Goal: Task Accomplishment & Management: Manage account settings

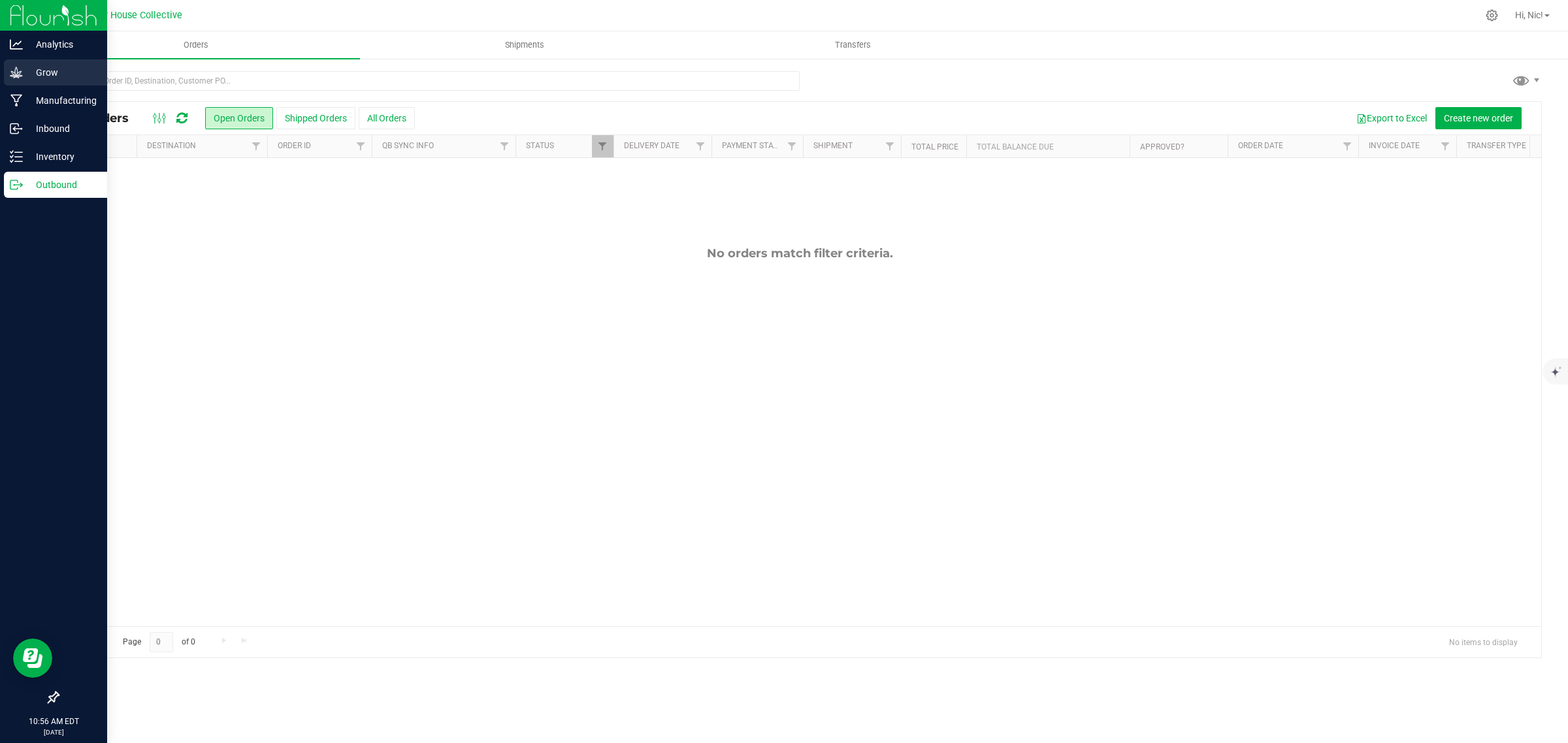
click at [58, 79] on p "Grow" at bounding box center [62, 72] width 79 height 16
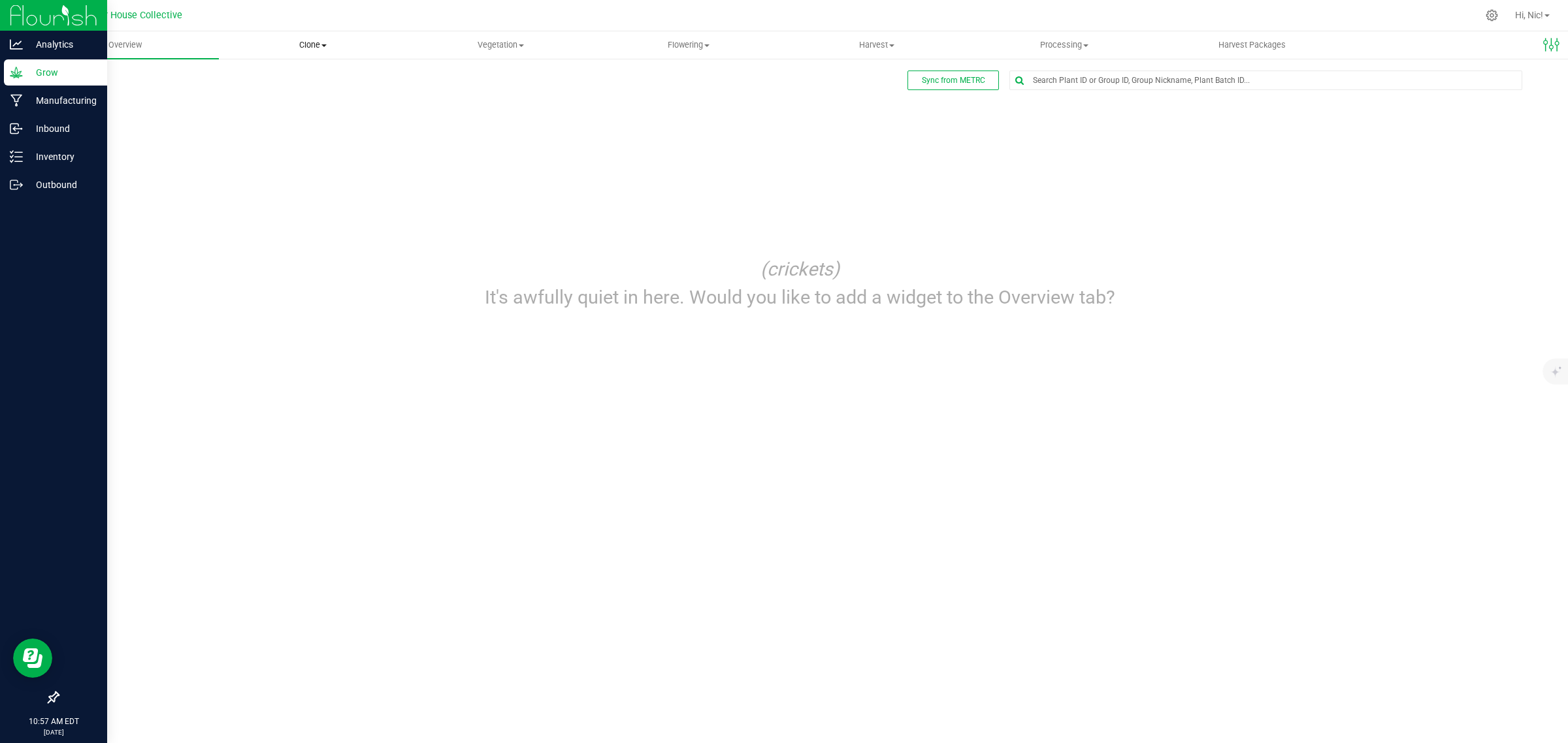
click at [325, 41] on span "Clone" at bounding box center [312, 45] width 186 height 11
click at [320, 89] on li "Cloning groups" at bounding box center [313, 94] width 188 height 16
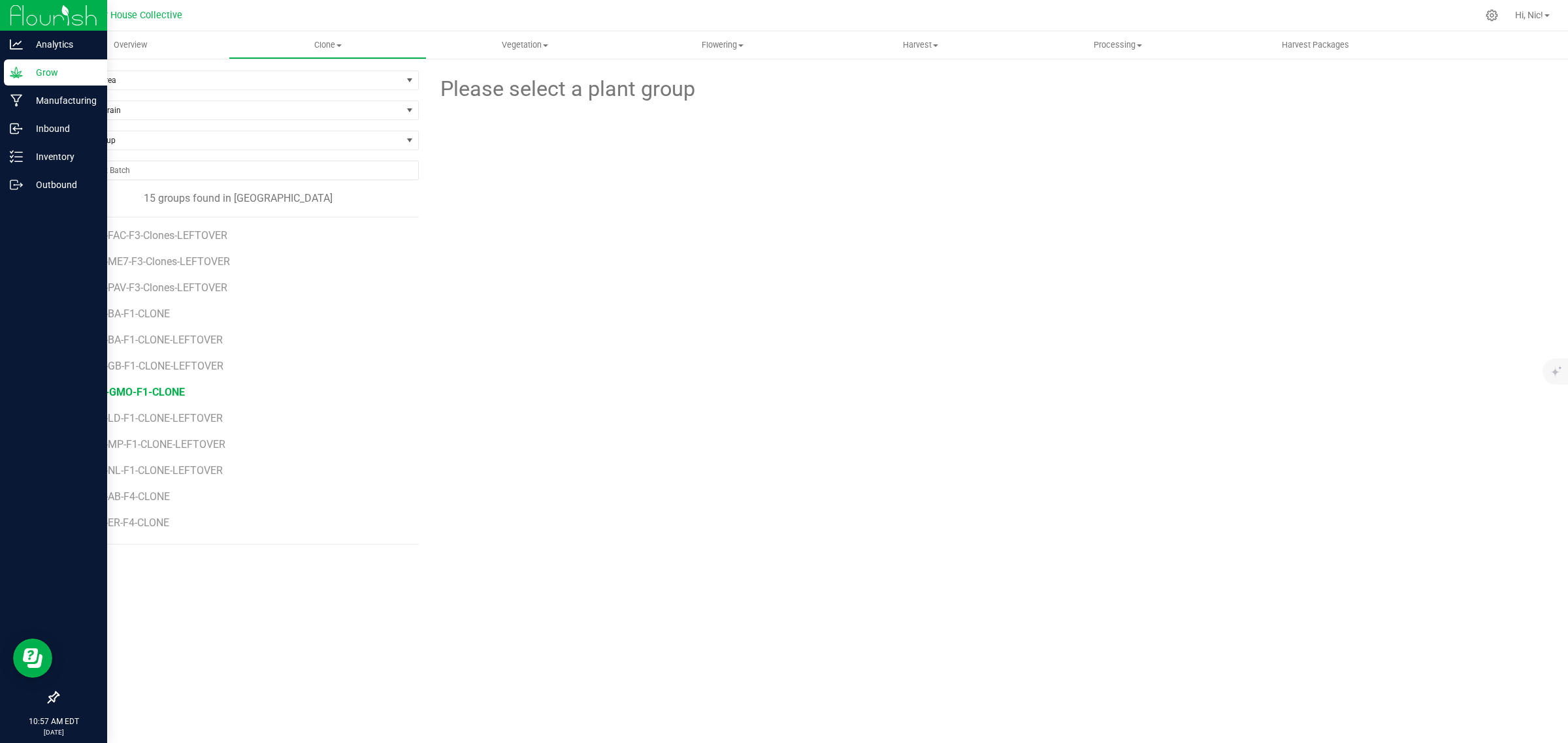
click at [167, 398] on span "H47-GMO-F1-CLONE" at bounding box center [135, 392] width 99 height 12
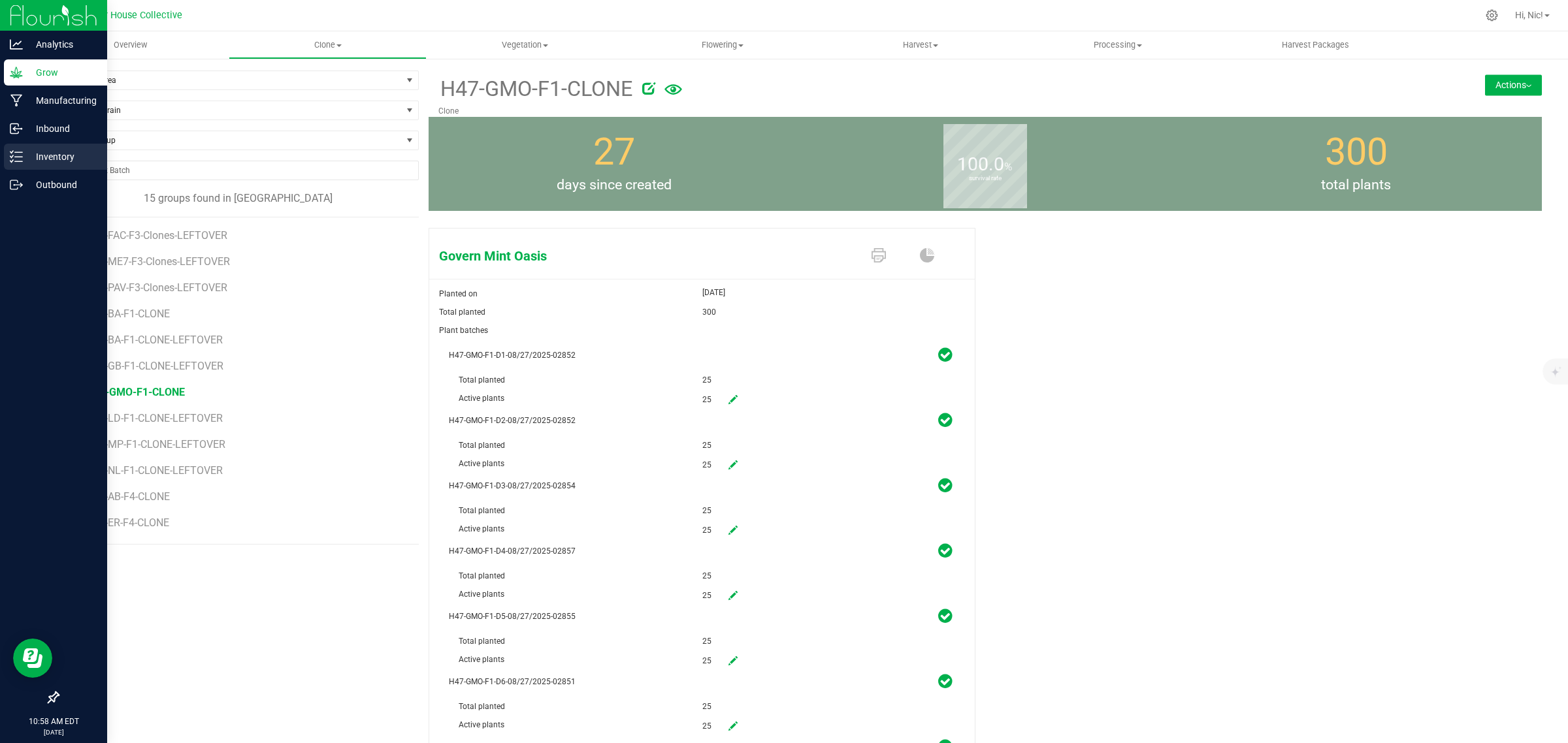
click at [54, 152] on p "Inventory" at bounding box center [62, 157] width 79 height 16
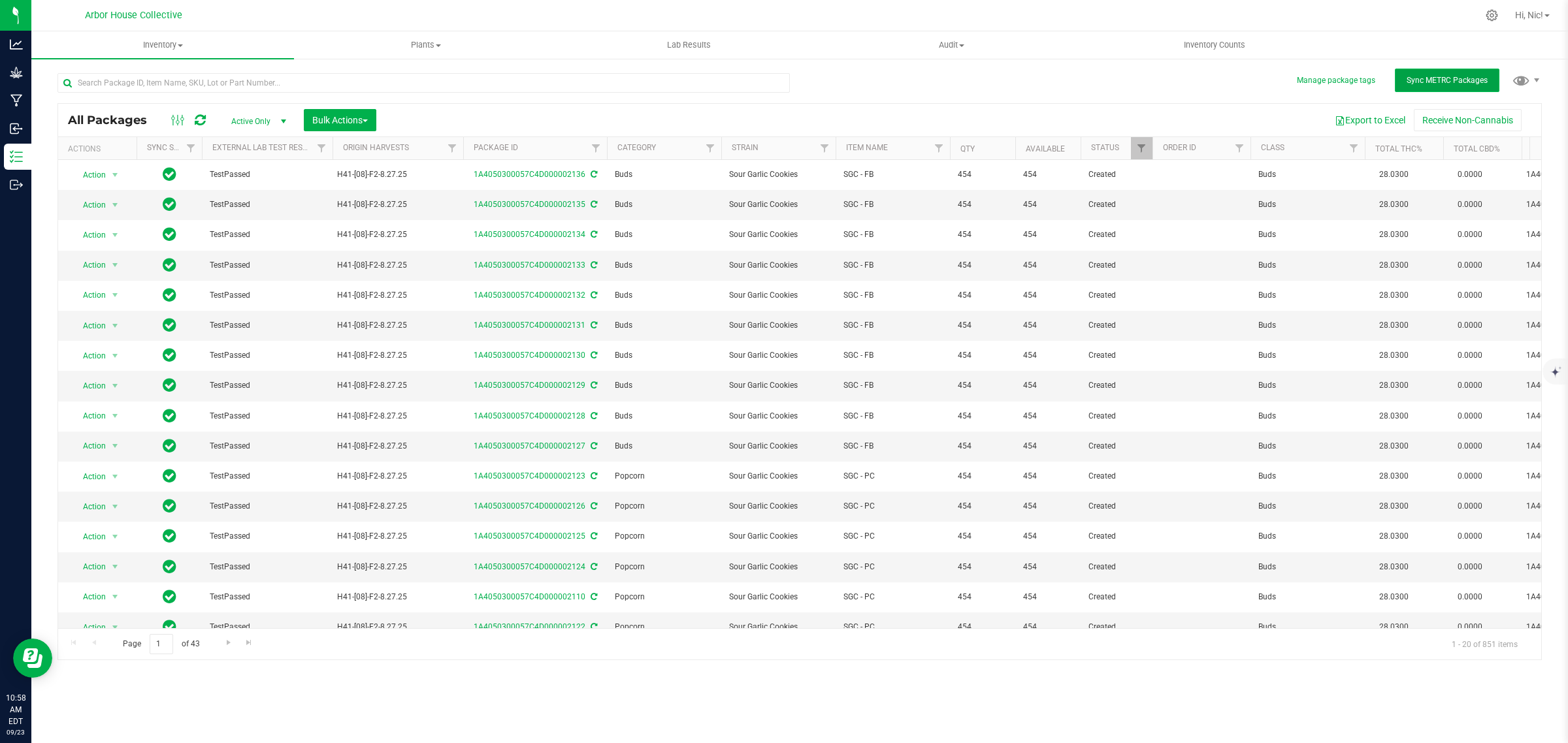
click at [1429, 80] on span "Sync METRC Packages" at bounding box center [1447, 80] width 81 height 9
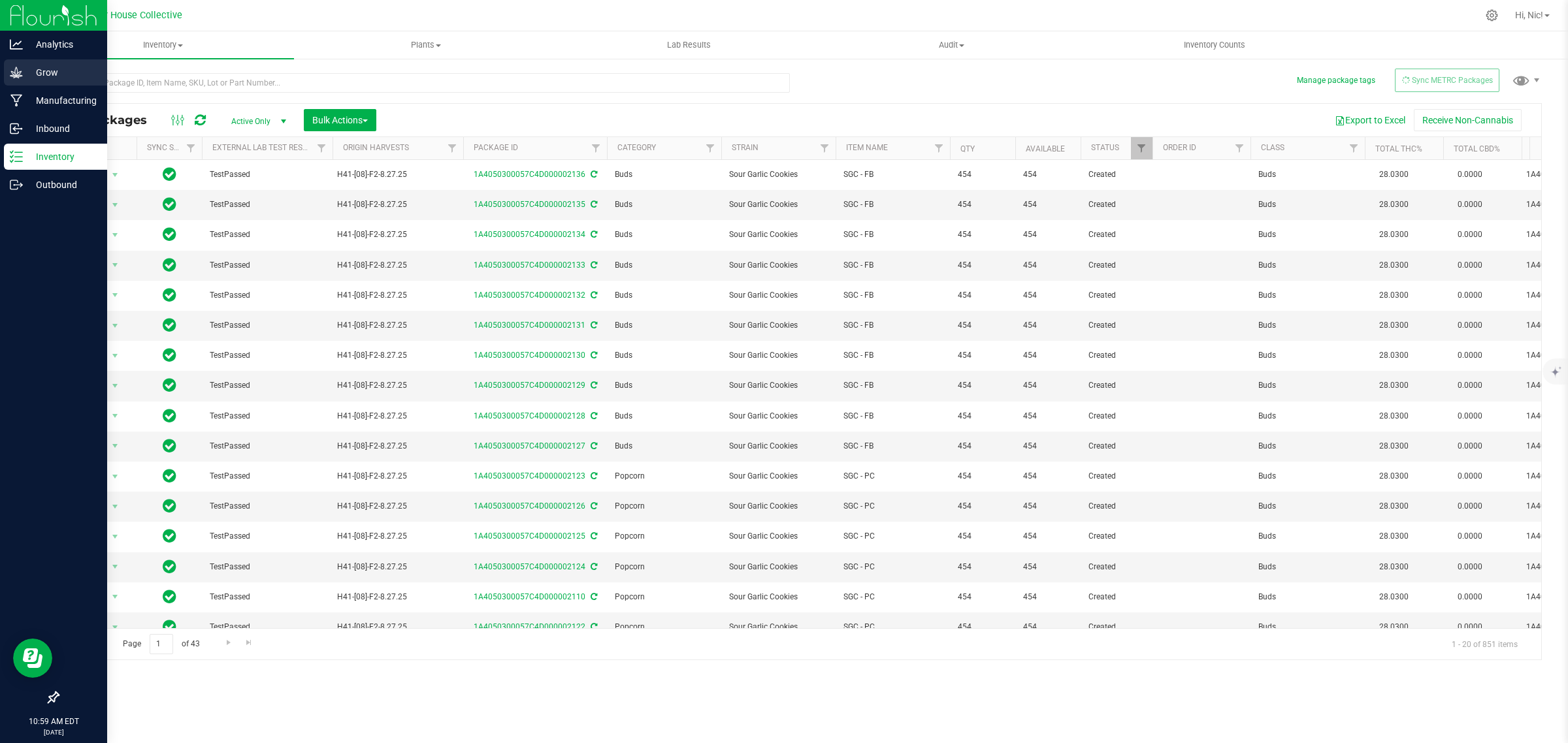
click at [48, 74] on p "Grow" at bounding box center [62, 72] width 79 height 16
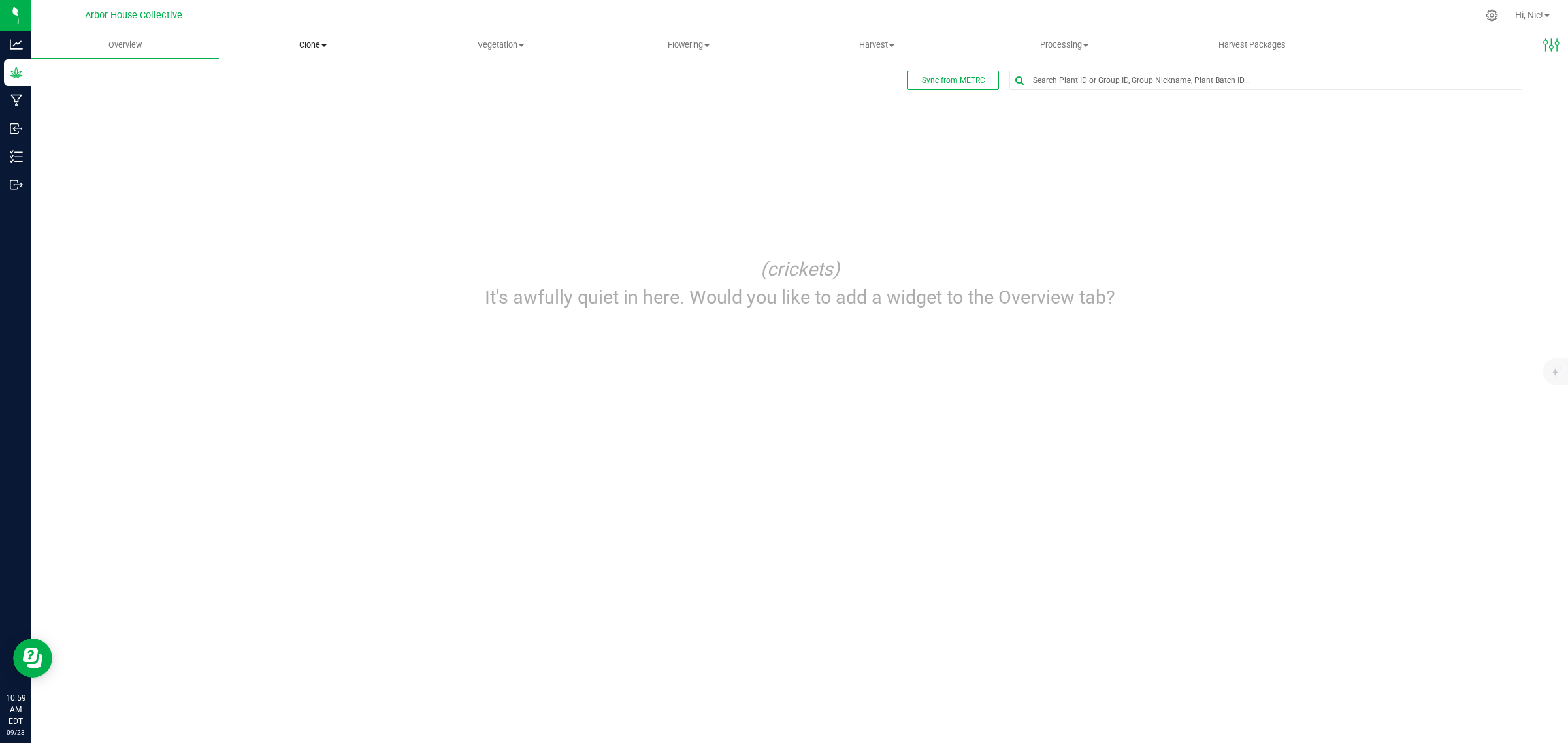
click at [324, 43] on span "Clone" at bounding box center [312, 45] width 186 height 11
click at [321, 86] on li "Cloning groups" at bounding box center [313, 94] width 188 height 16
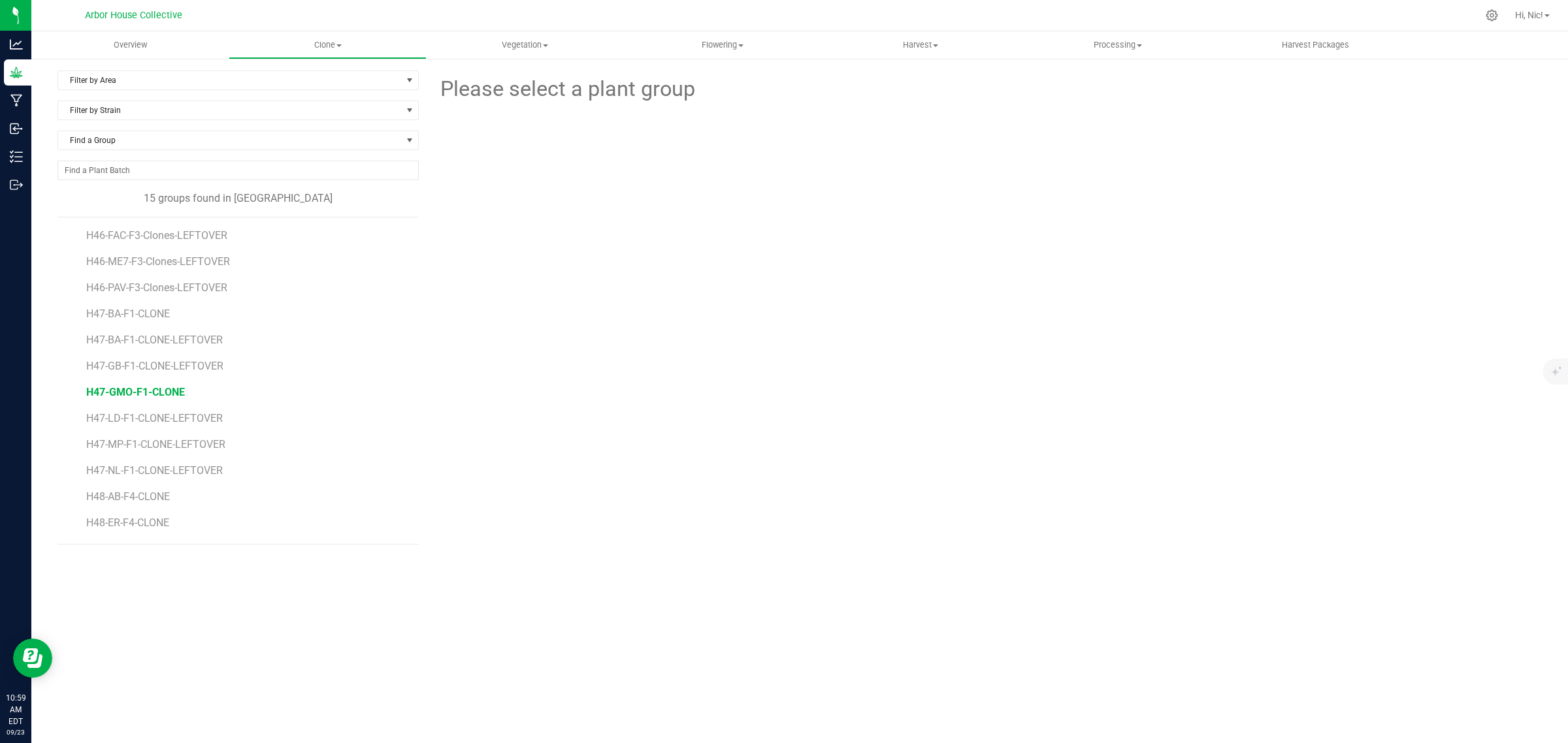
click at [162, 394] on span "H47-GMO-F1-CLONE" at bounding box center [135, 392] width 99 height 12
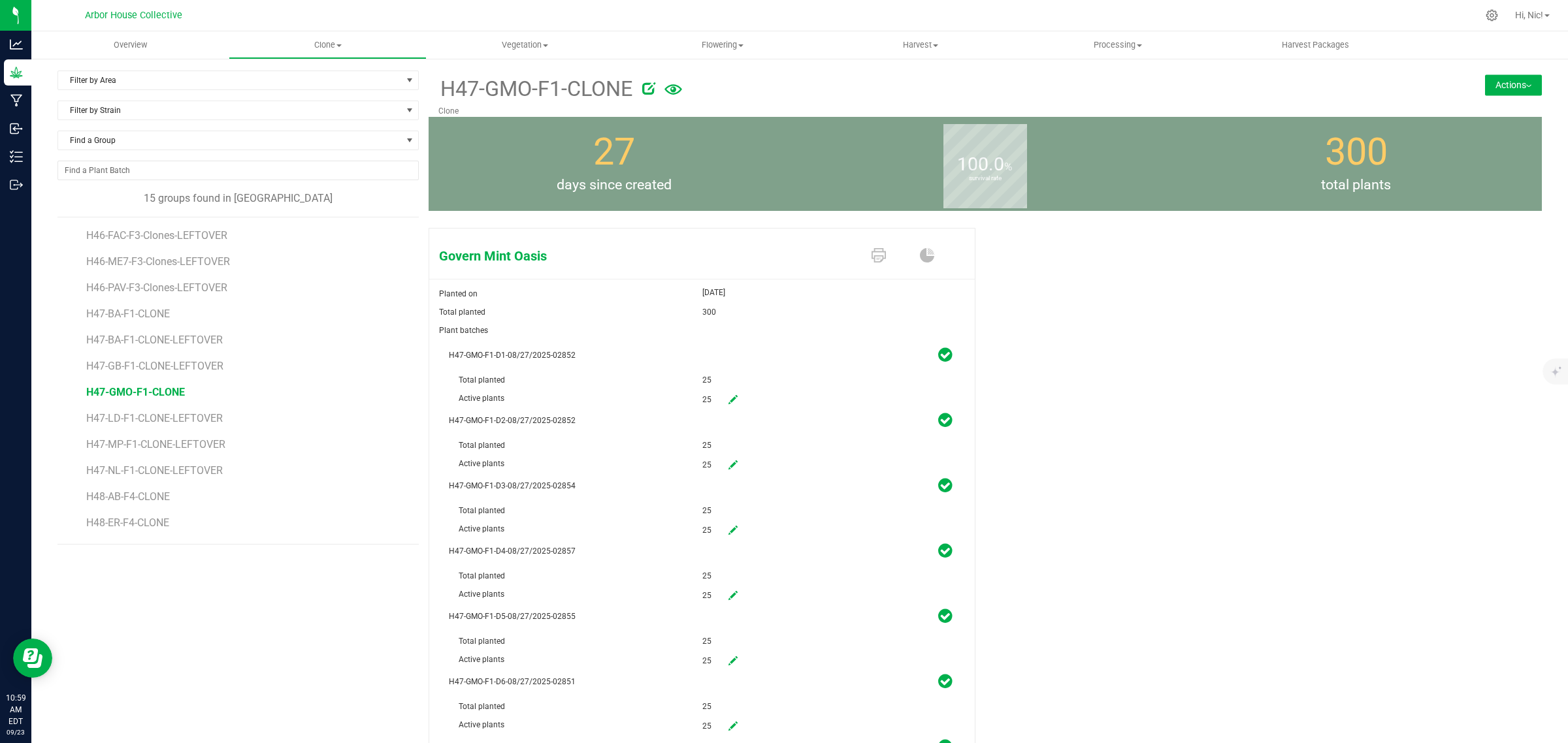
click at [1504, 82] on button "Actions" at bounding box center [1513, 85] width 57 height 21
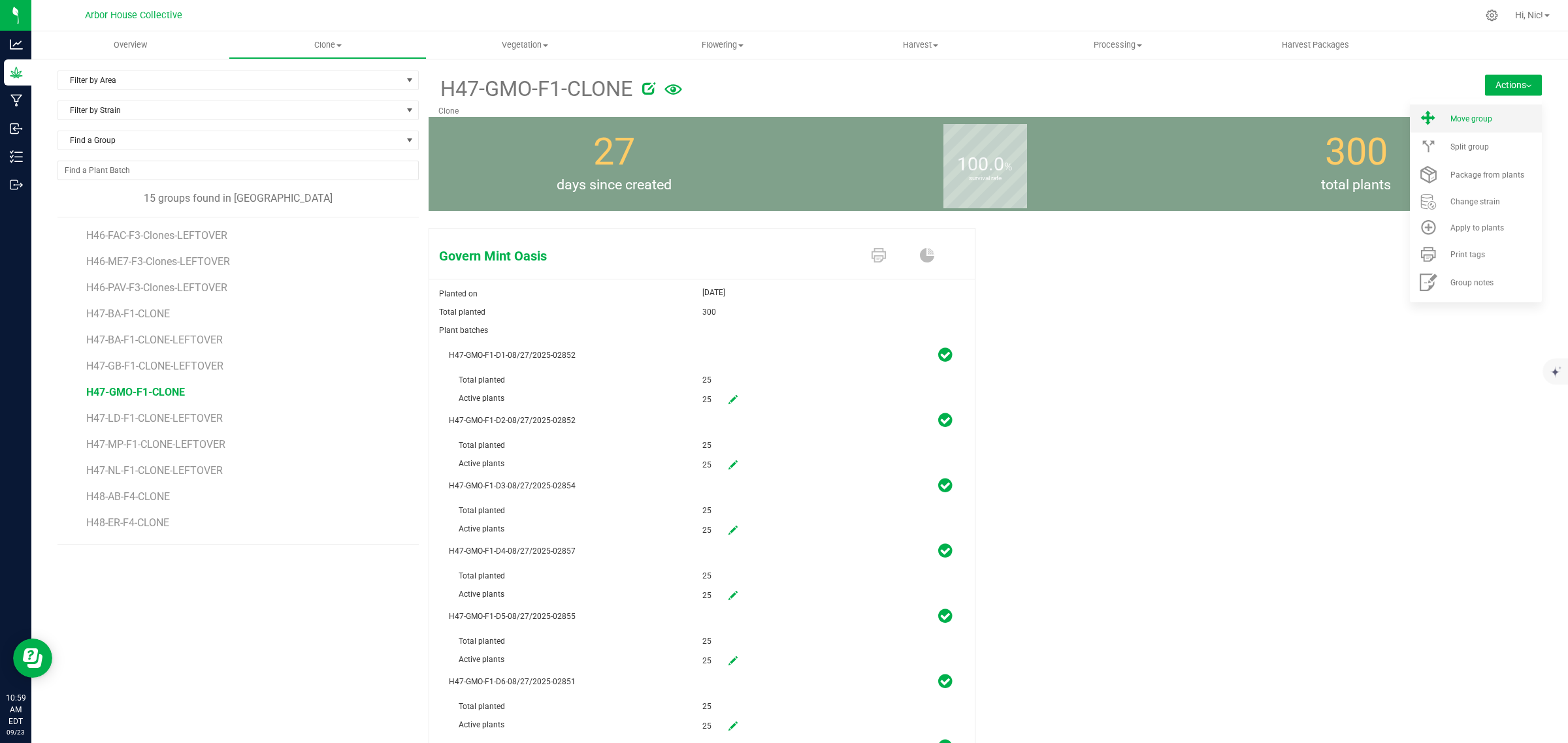
click at [1481, 115] on div "Move group" at bounding box center [1495, 119] width 89 height 9
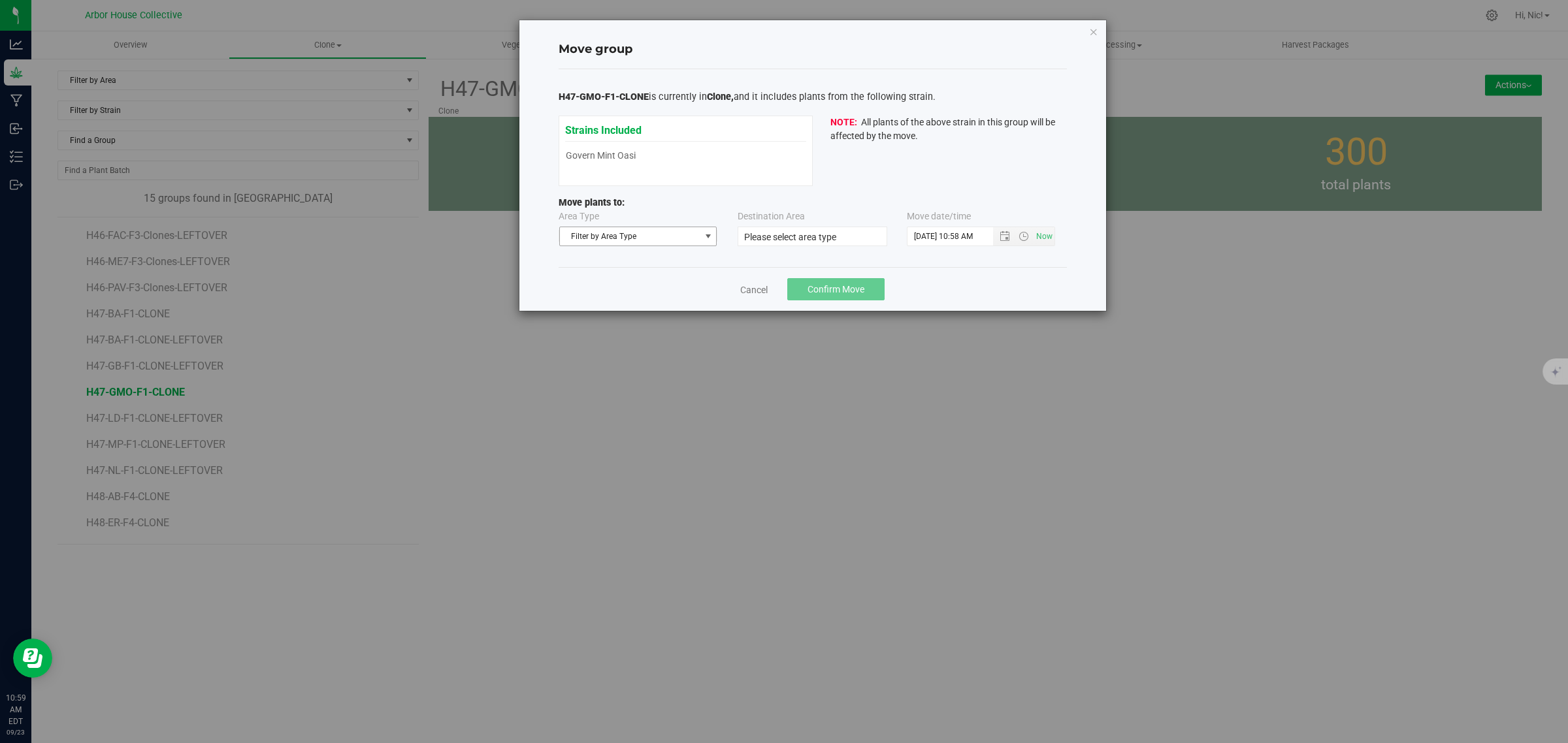
click at [665, 238] on span "Filter by Area Type" at bounding box center [630, 236] width 141 height 18
click at [652, 276] on li "Vegetative" at bounding box center [638, 279] width 156 height 19
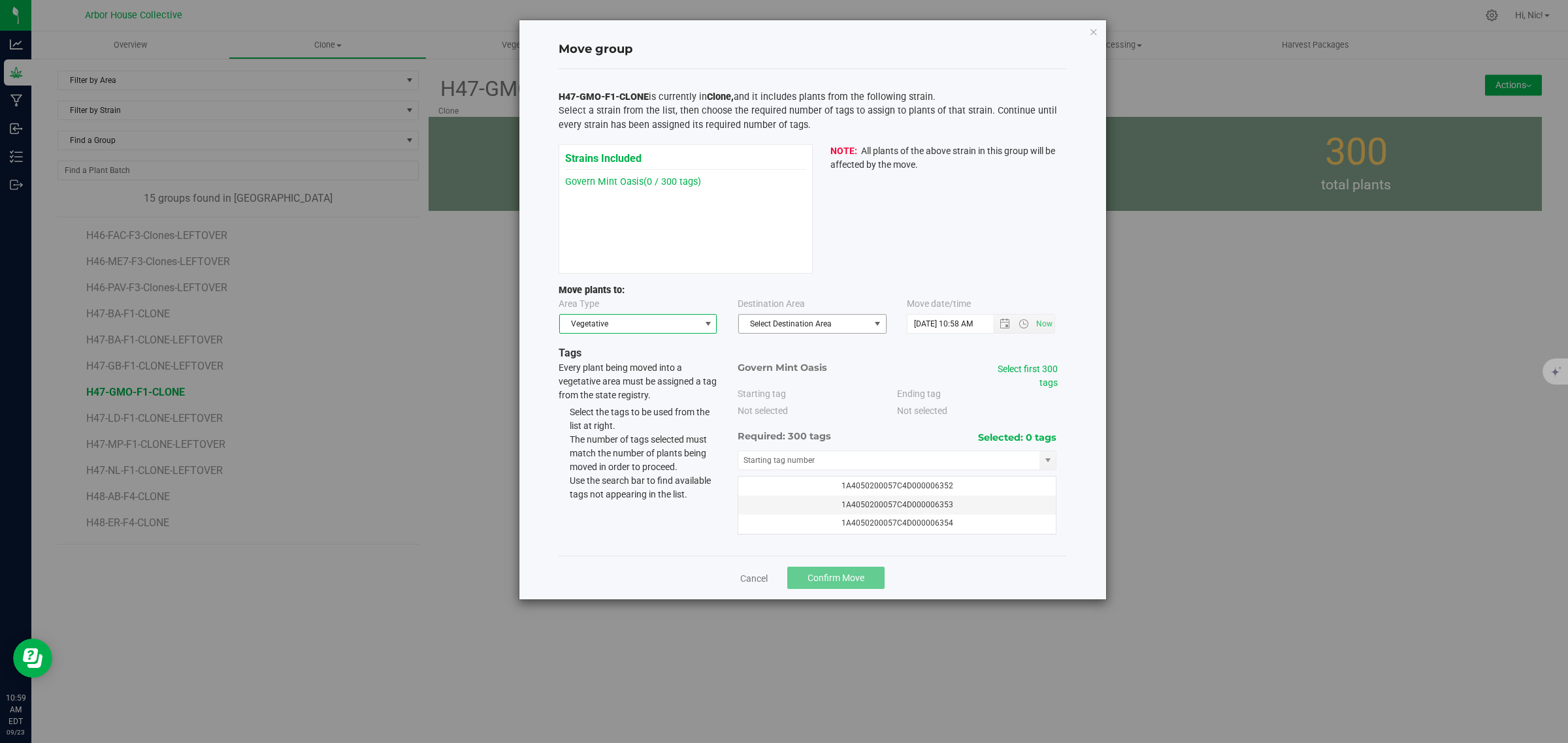
click at [841, 320] on span "Select Destination Area" at bounding box center [805, 323] width 131 height 18
click at [824, 345] on li "Veg" at bounding box center [812, 347] width 147 height 19
click at [1001, 321] on span "Open the date view" at bounding box center [1005, 324] width 10 height 10
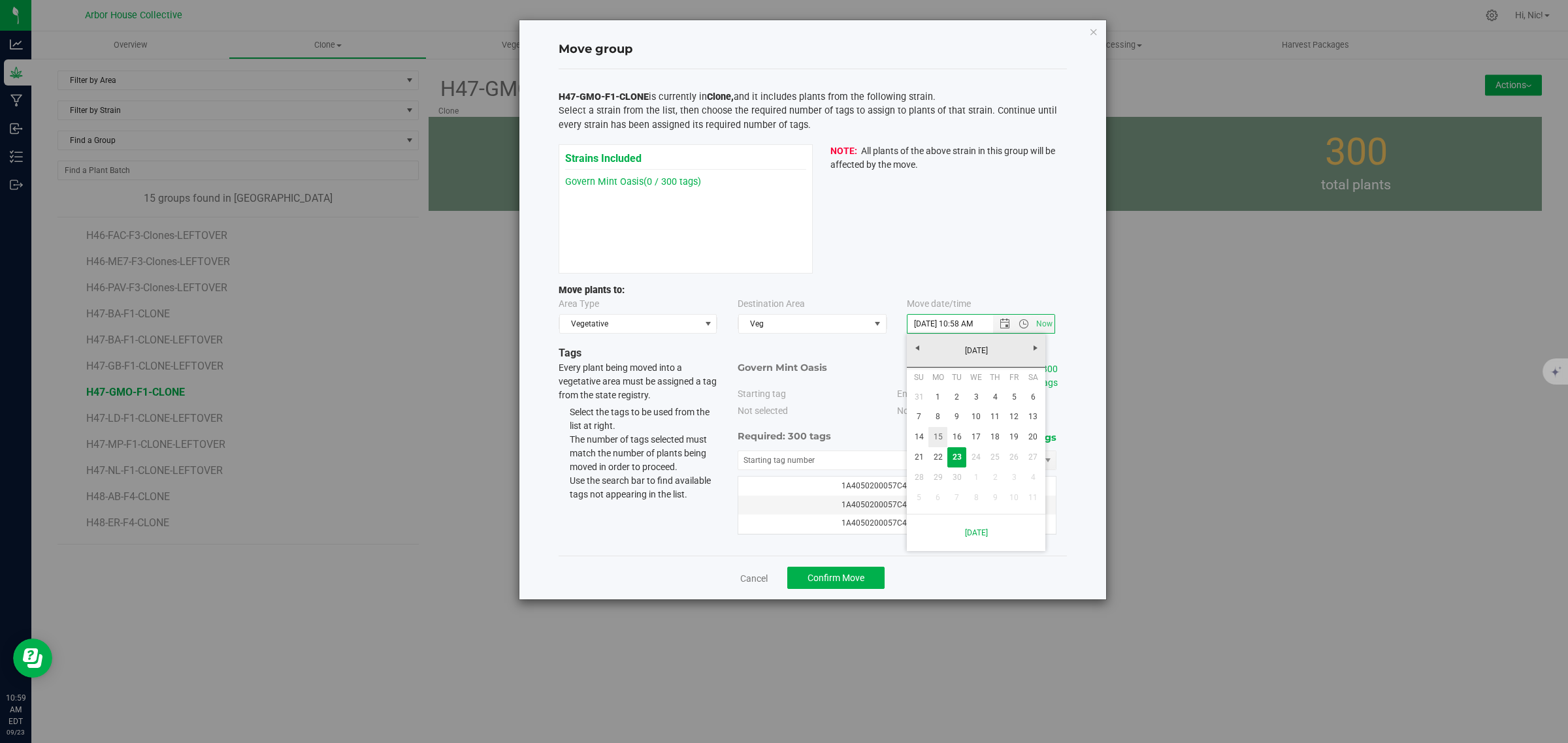
click at [942, 438] on link "15" at bounding box center [938, 437] width 19 height 20
type input "[DATE] 10:58 AM"
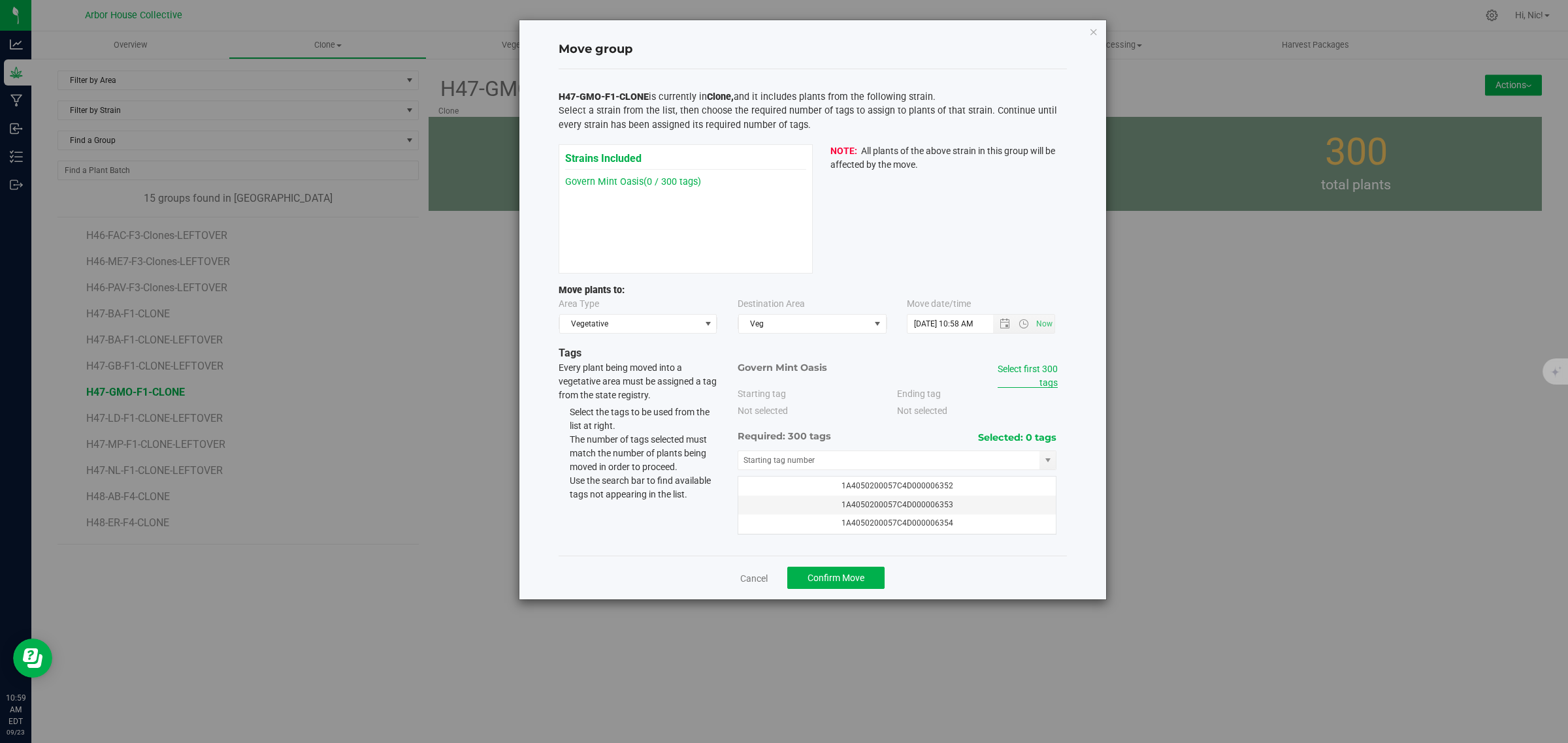
click at [1025, 367] on link "Select first 300 tags" at bounding box center [1027, 376] width 60 height 24
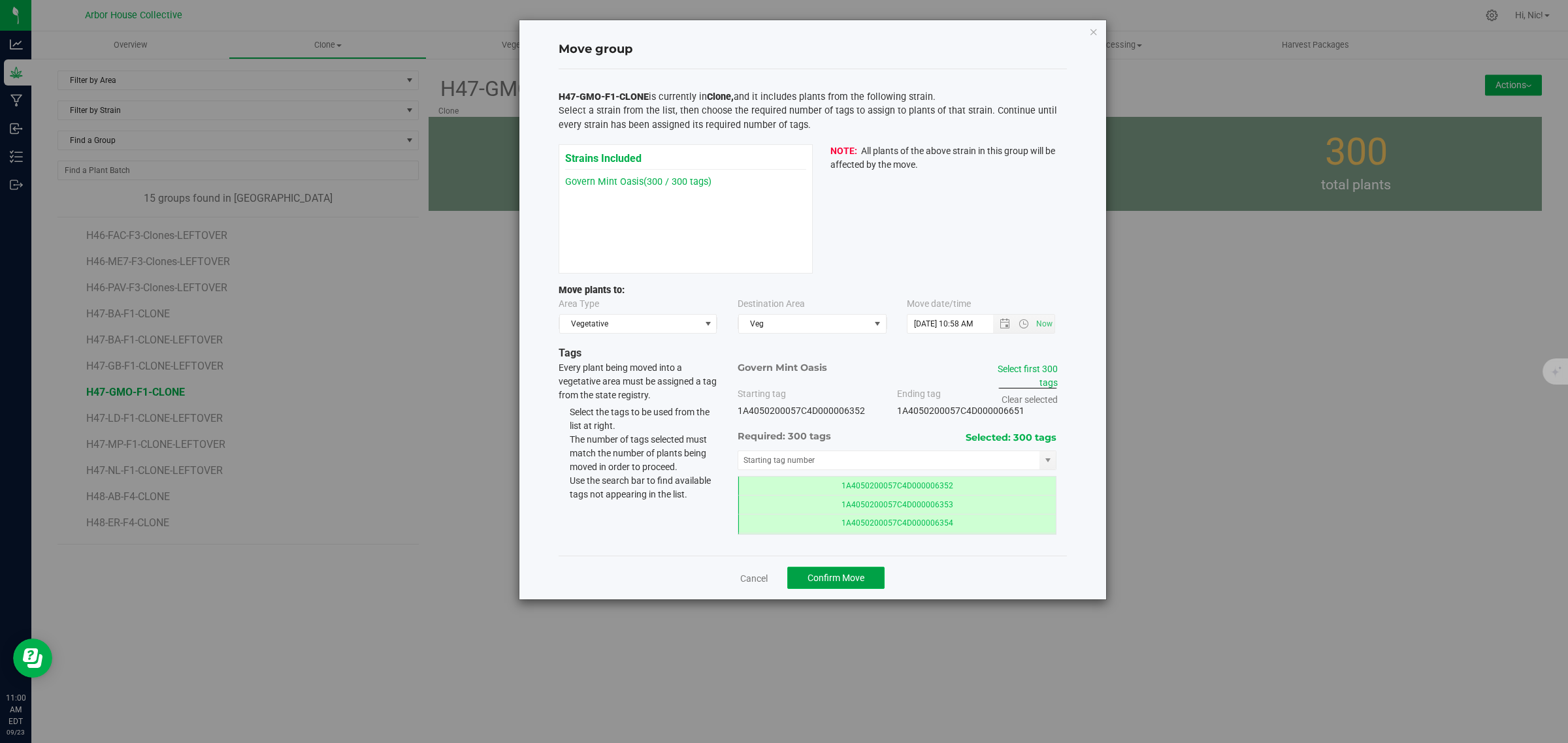
click at [840, 581] on span "Confirm Move" at bounding box center [835, 578] width 57 height 10
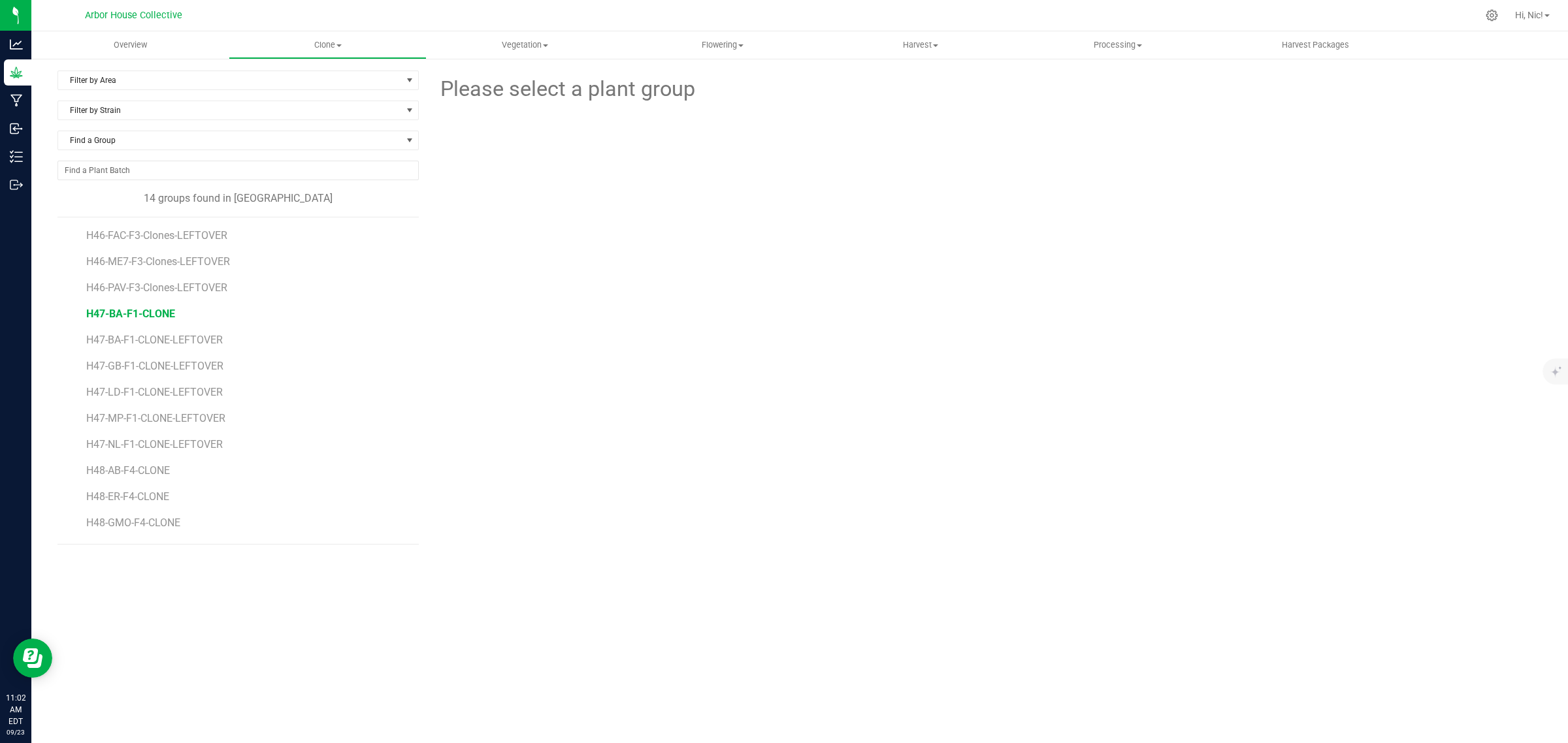
click at [145, 320] on span "H47-BA-F1-CLONE" at bounding box center [131, 313] width 89 height 12
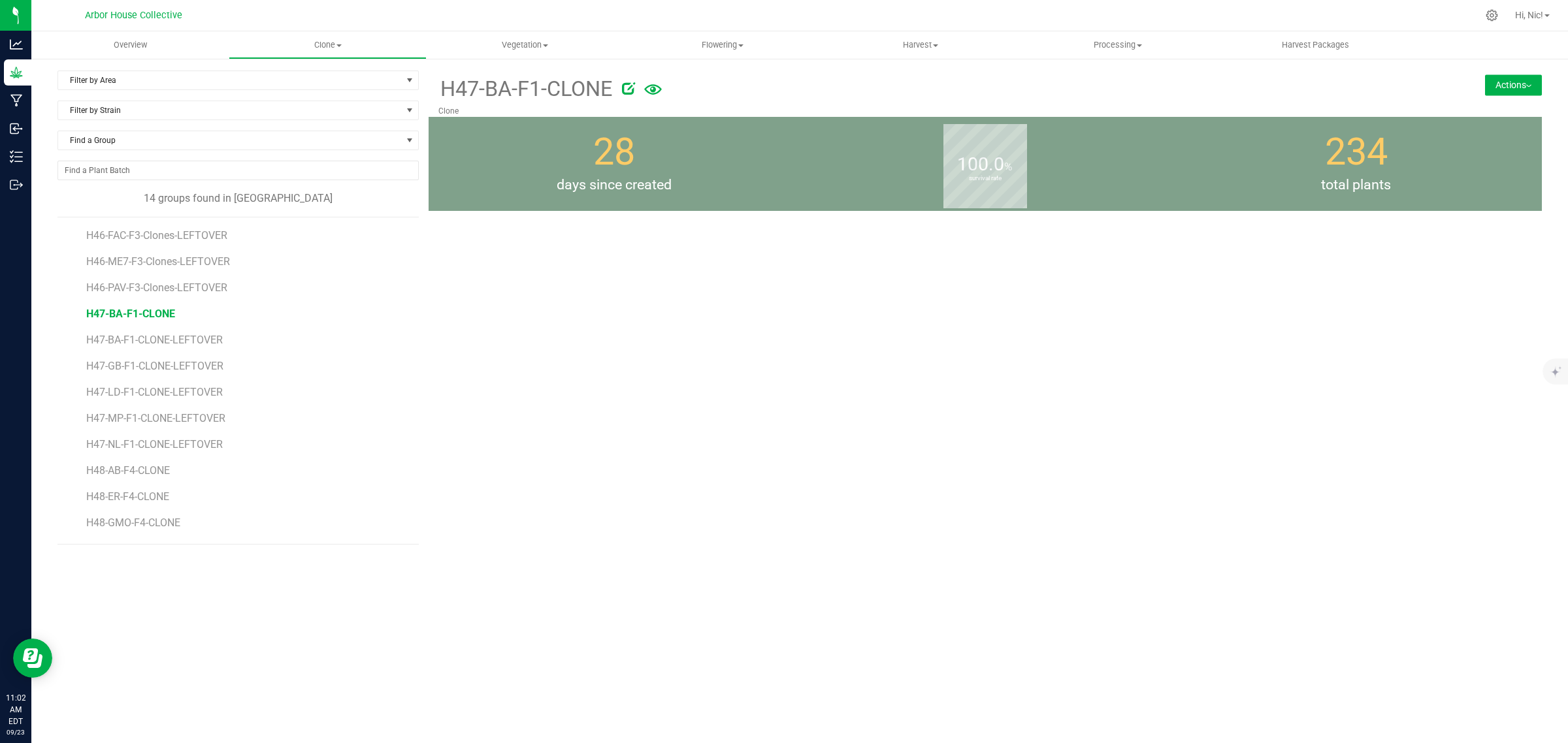
click at [145, 320] on span "H47-BA-F1-CLONE" at bounding box center [131, 313] width 89 height 12
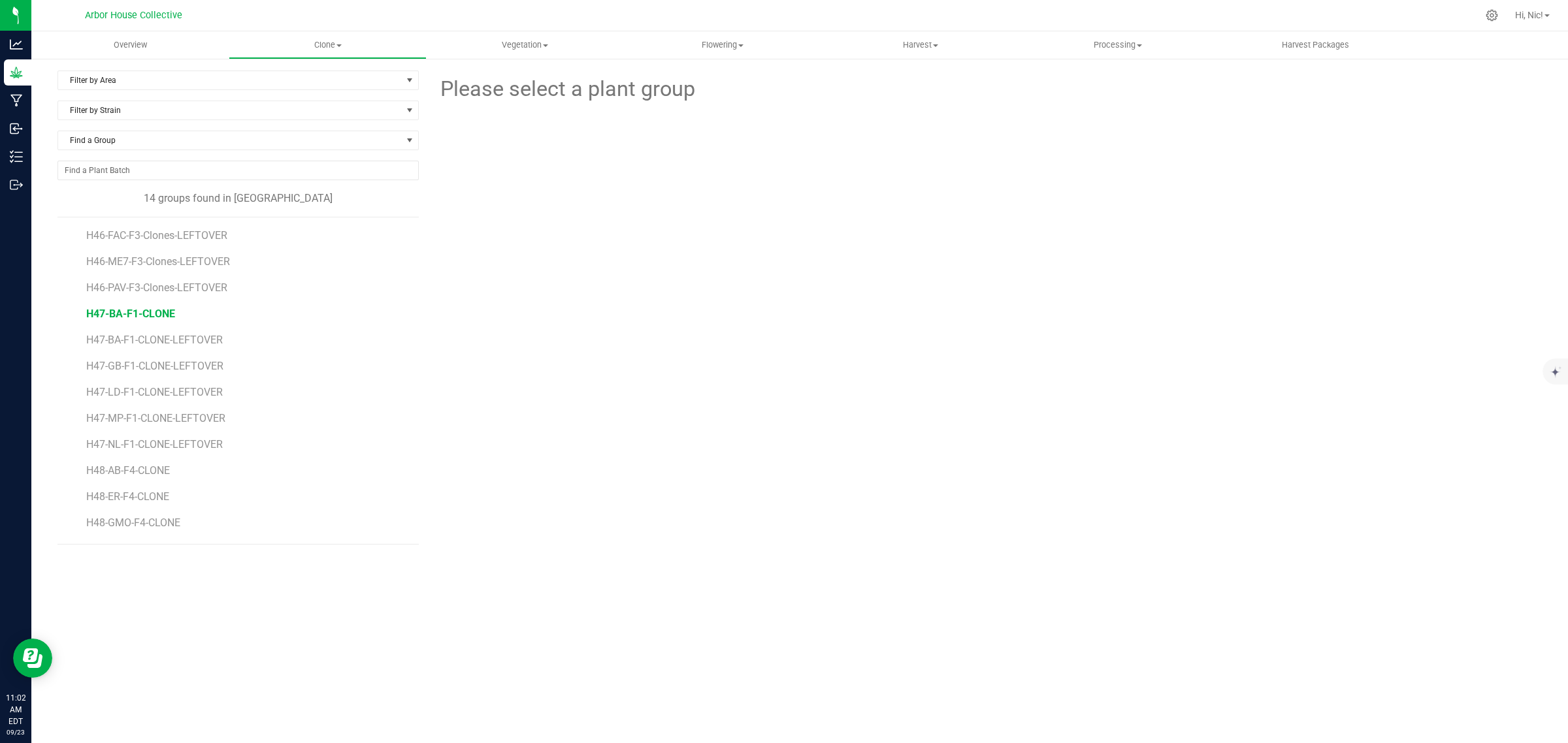
click at [154, 314] on span "H47-BA-F1-CLONE" at bounding box center [131, 313] width 89 height 12
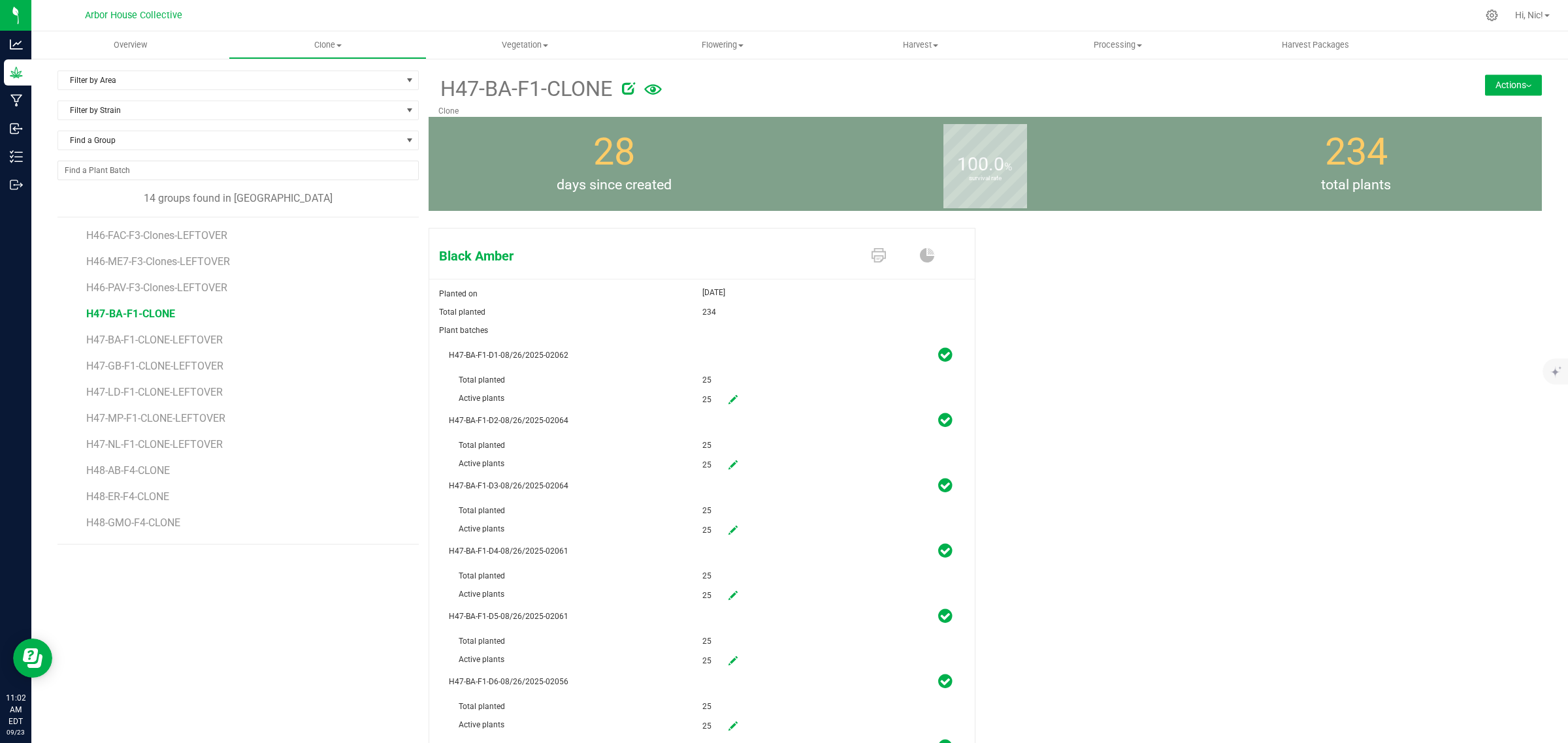
click at [1496, 86] on button "Actions" at bounding box center [1513, 85] width 57 height 21
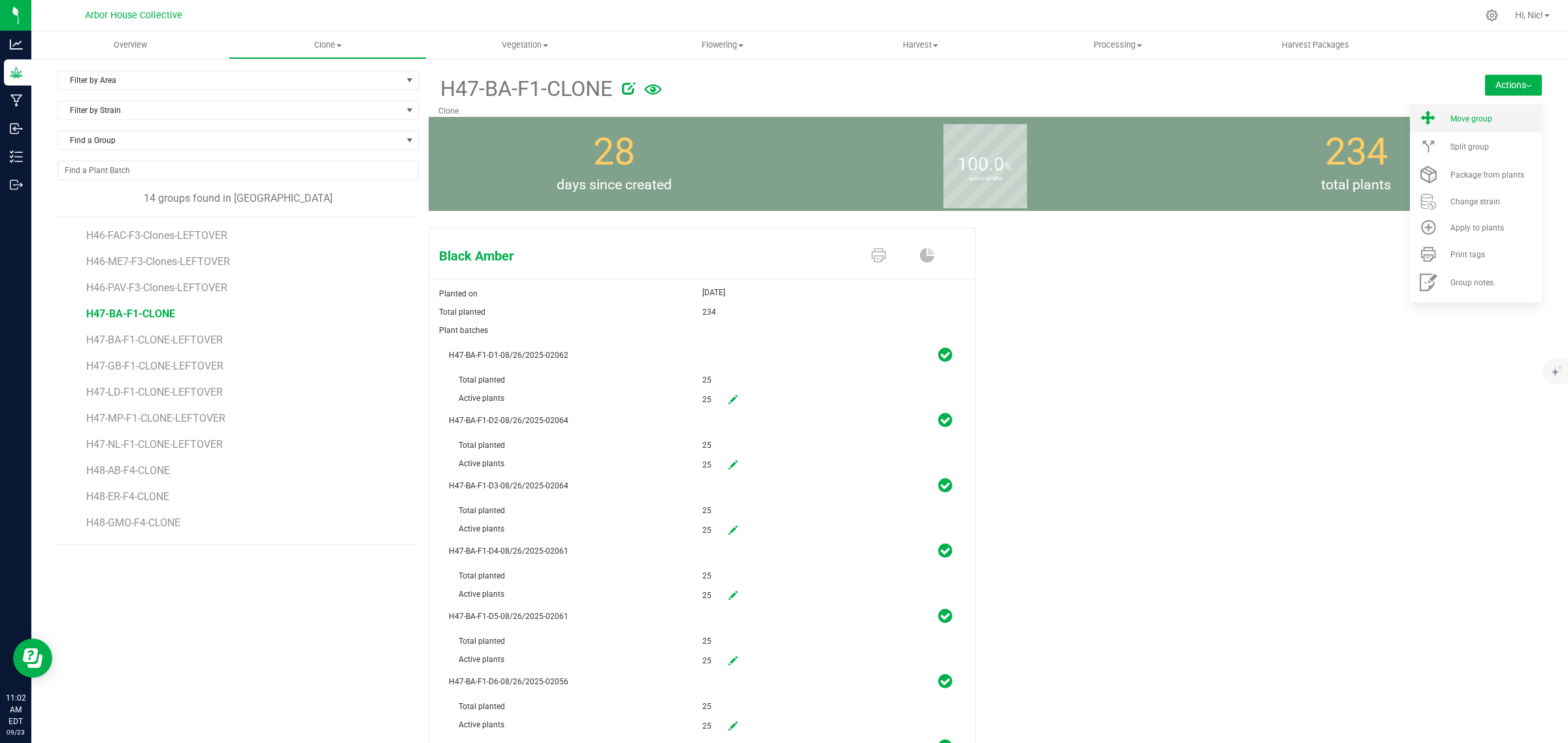
click at [1475, 119] on span "Move group" at bounding box center [1471, 119] width 42 height 9
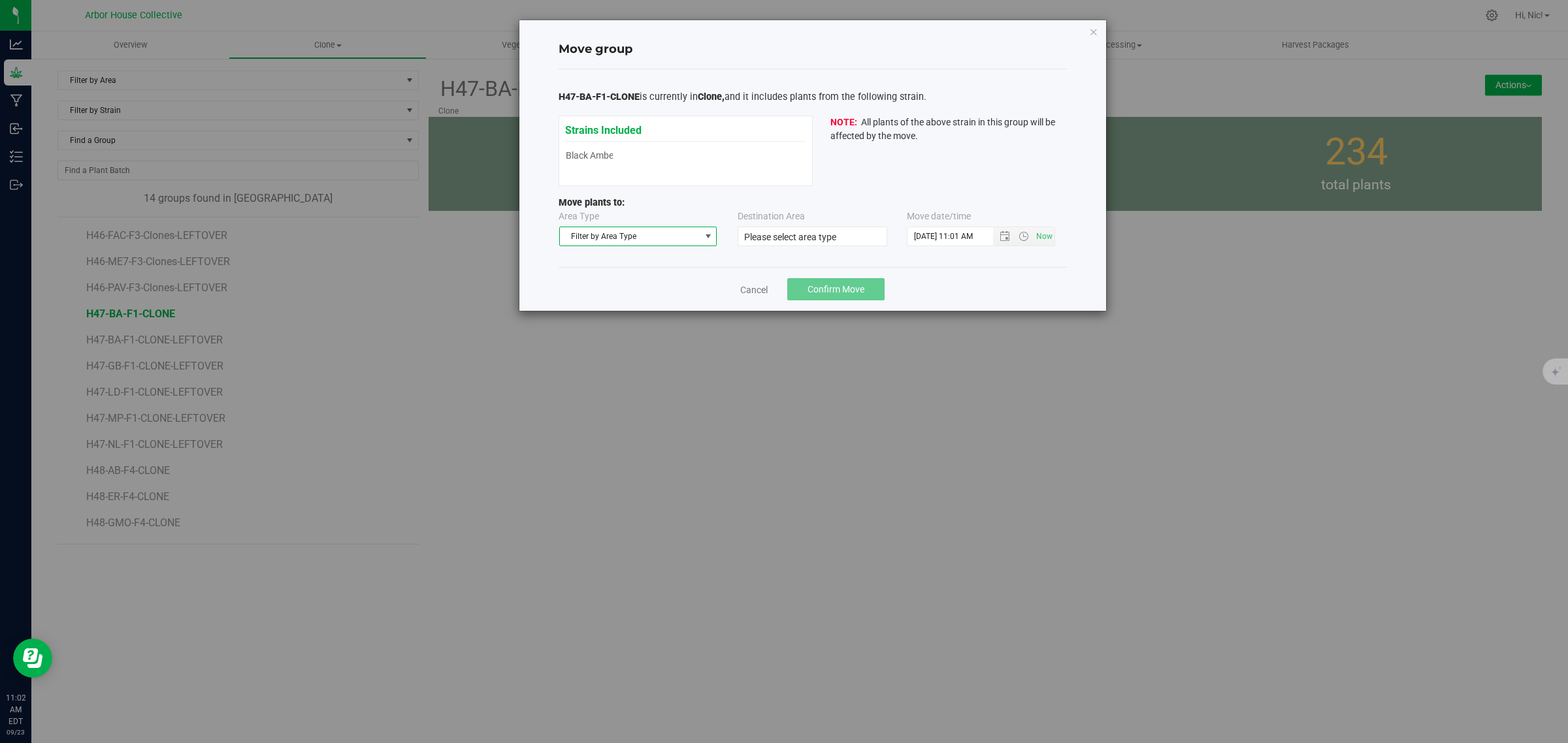
click at [664, 236] on span "Filter by Area Type" at bounding box center [630, 236] width 141 height 18
click at [654, 281] on li "Vegetative" at bounding box center [638, 279] width 156 height 19
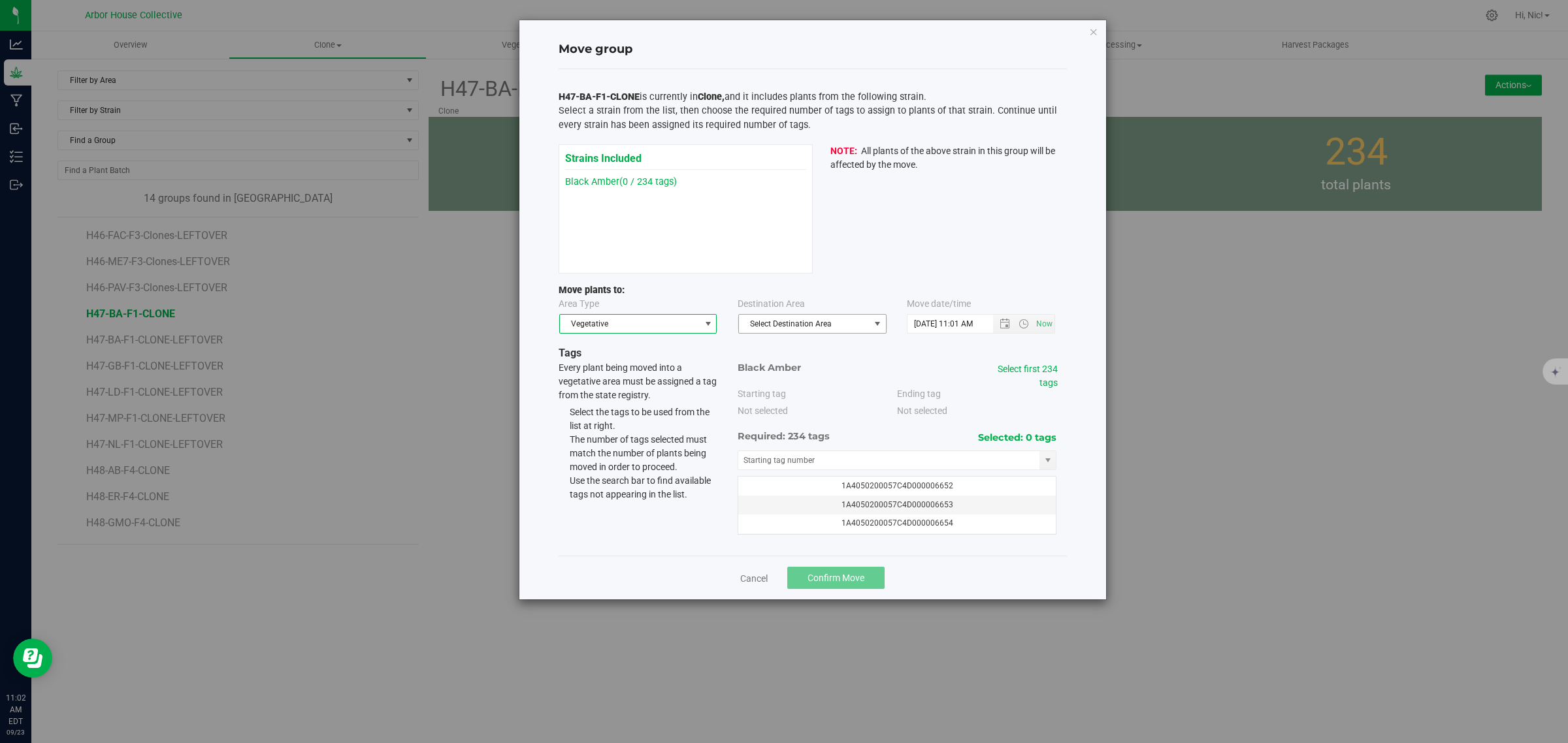
click at [873, 319] on span "select" at bounding box center [877, 323] width 17 height 18
click at [843, 346] on li "Veg" at bounding box center [812, 347] width 147 height 19
click at [1003, 327] on span "Open the date view" at bounding box center [1005, 324] width 10 height 10
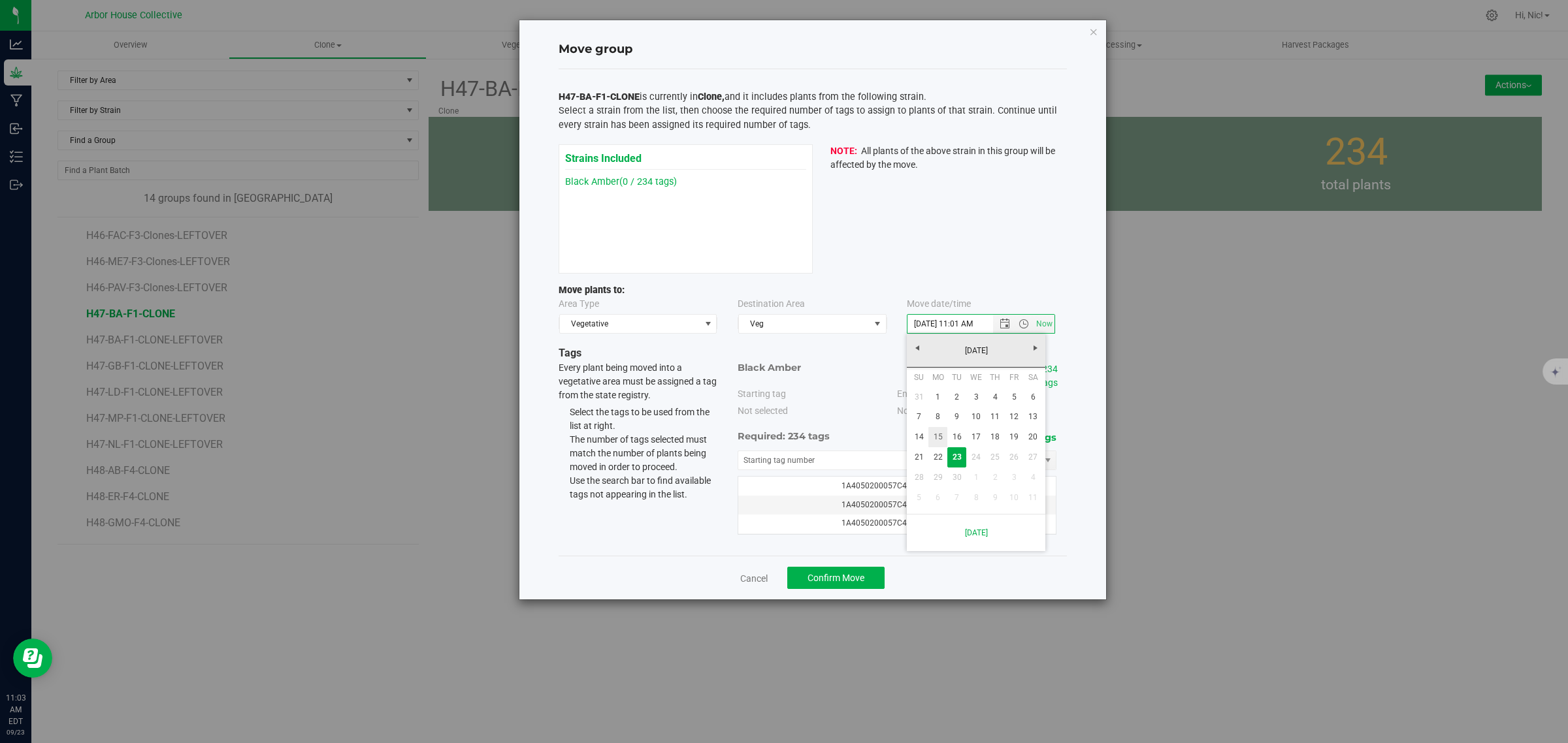
click at [941, 438] on link "15" at bounding box center [938, 437] width 19 height 20
type input "[DATE] 11:01 AM"
click at [1036, 369] on link "Select first 234 tags" at bounding box center [1027, 376] width 60 height 24
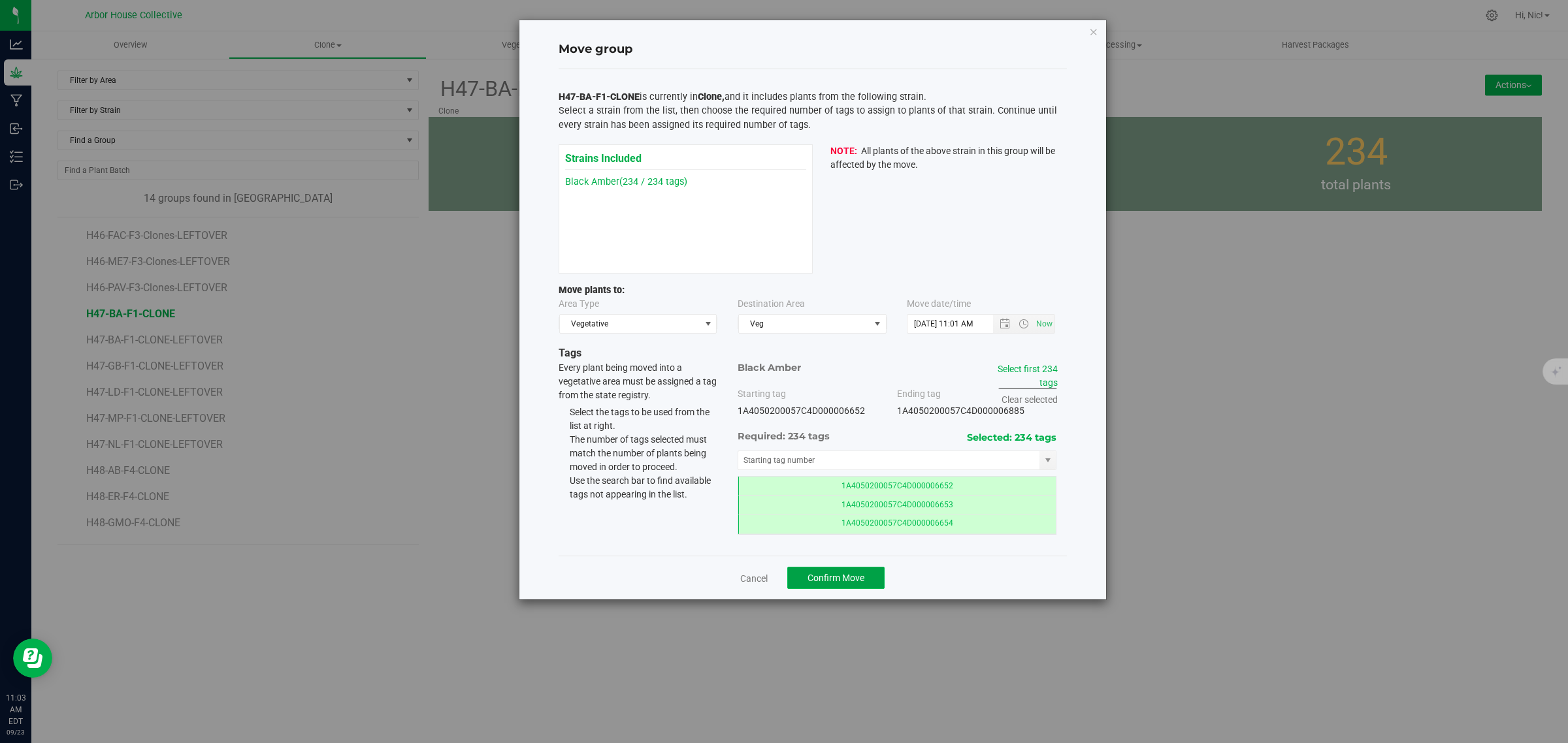
click at [850, 585] on button "Confirm Move" at bounding box center [835, 577] width 97 height 22
